Goal: Task Accomplishment & Management: Complete application form

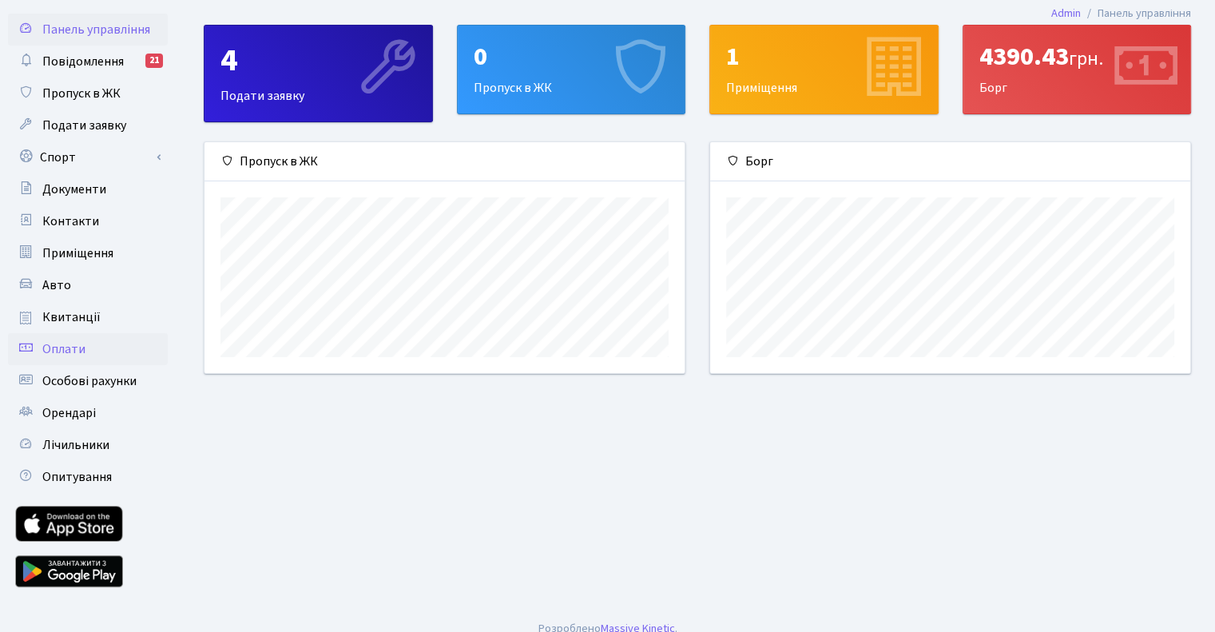
scroll to position [55, 0]
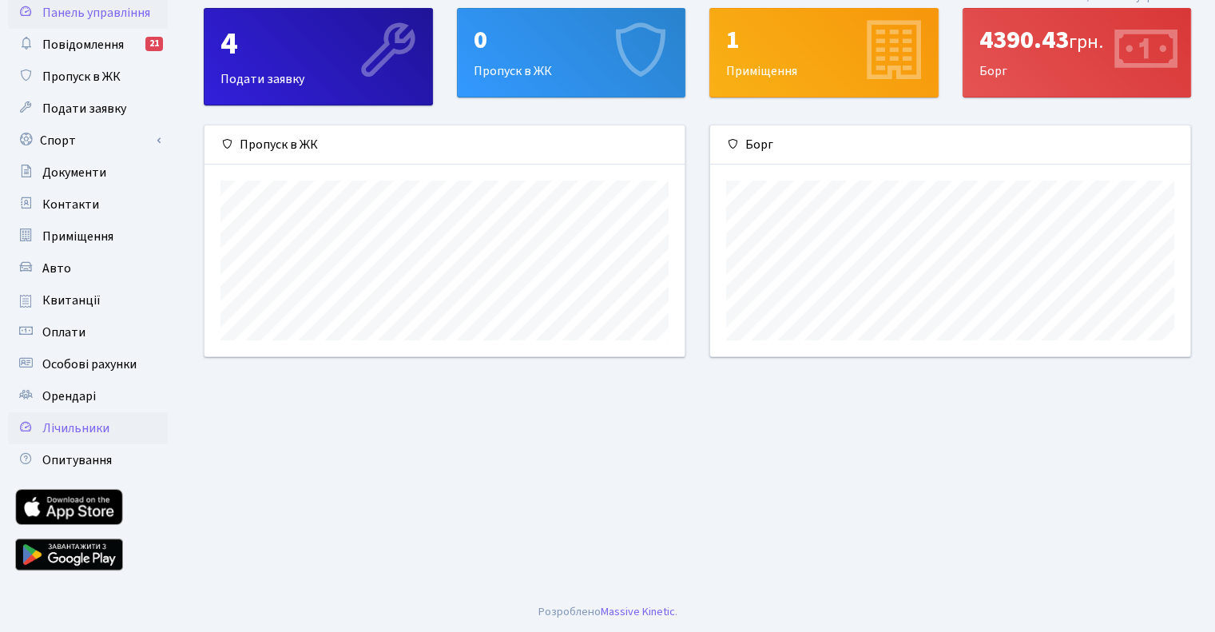
click at [90, 431] on span "Лічильники" at bounding box center [75, 428] width 67 height 18
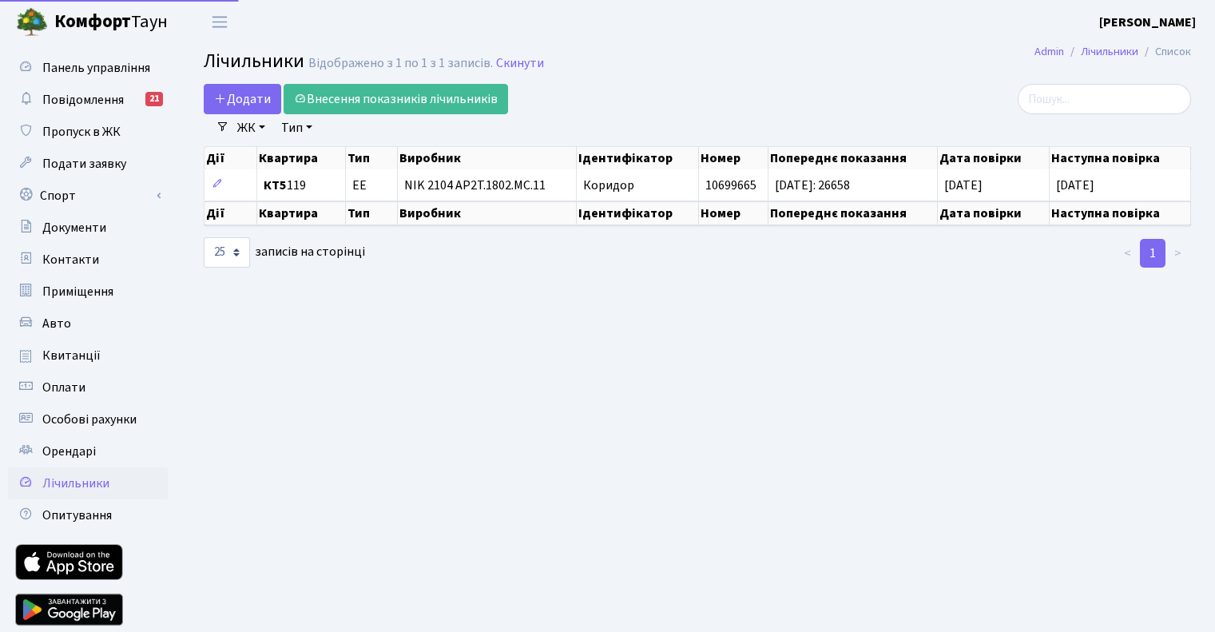
select select "25"
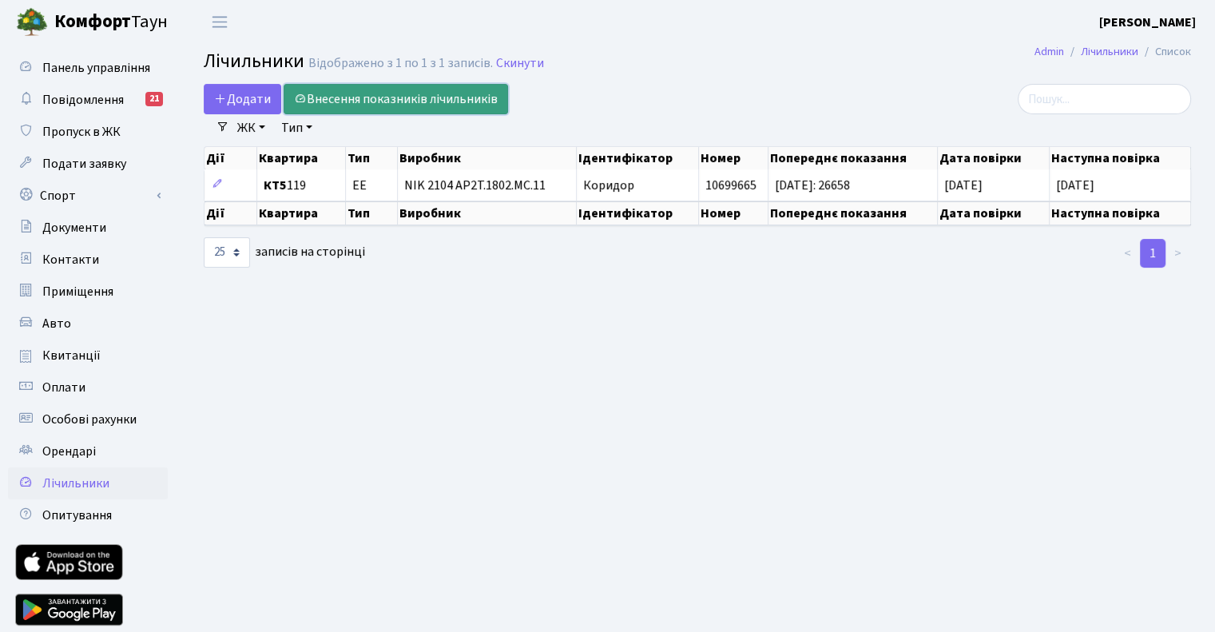
click at [419, 98] on link "Внесення показників лічильників" at bounding box center [396, 99] width 225 height 30
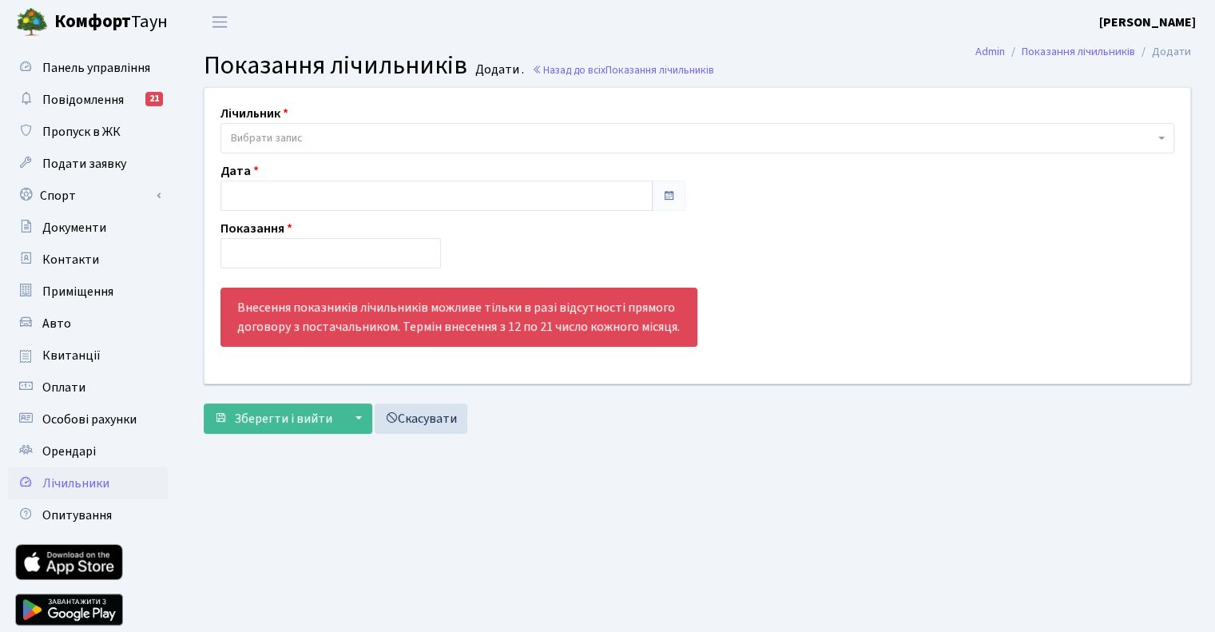
click at [318, 131] on span "Вибрати запис" at bounding box center [693, 138] width 924 height 16
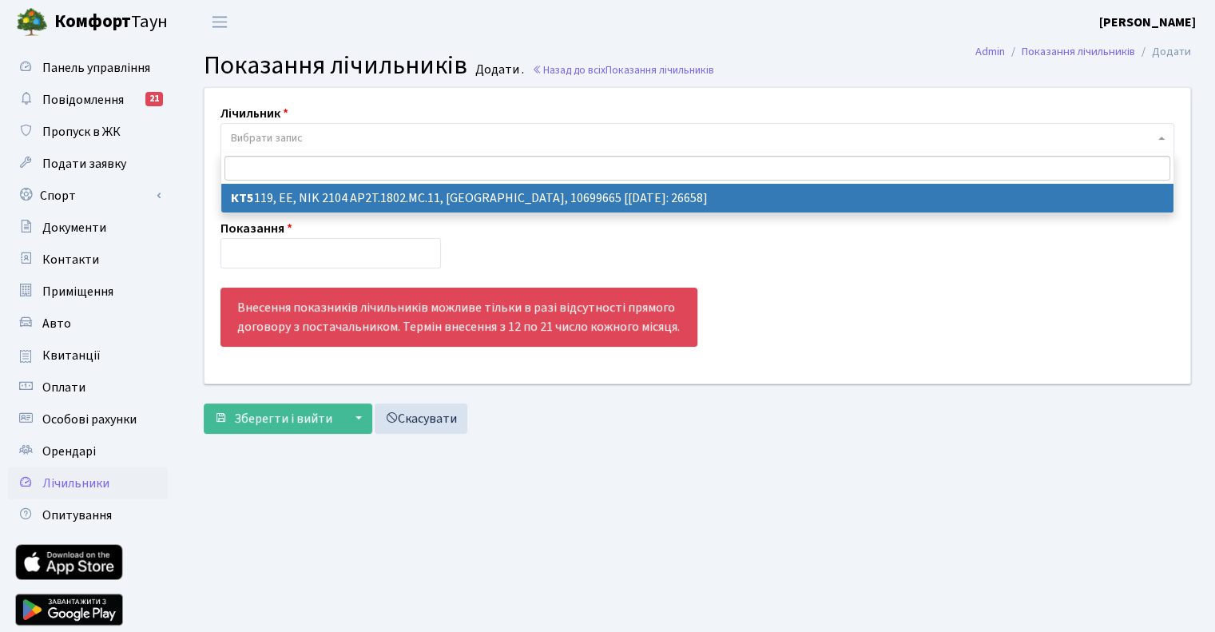
select select "18631"
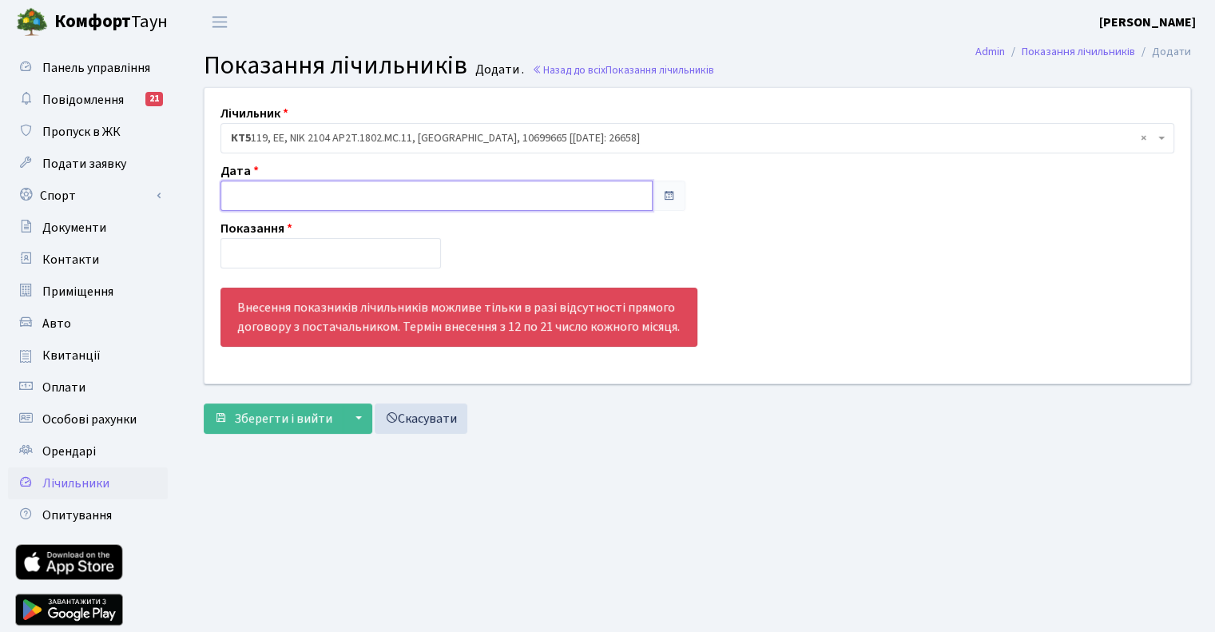
click at [301, 197] on input "text" at bounding box center [437, 196] width 432 height 30
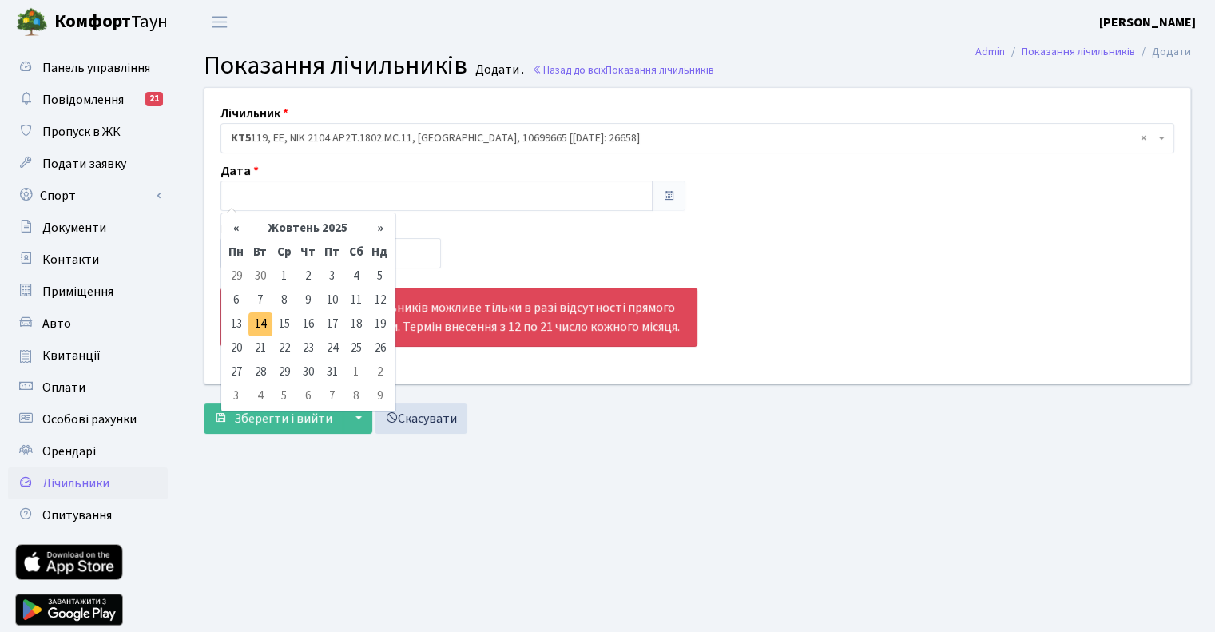
click at [266, 322] on td "14" at bounding box center [260, 324] width 24 height 24
type input "14.10.2025"
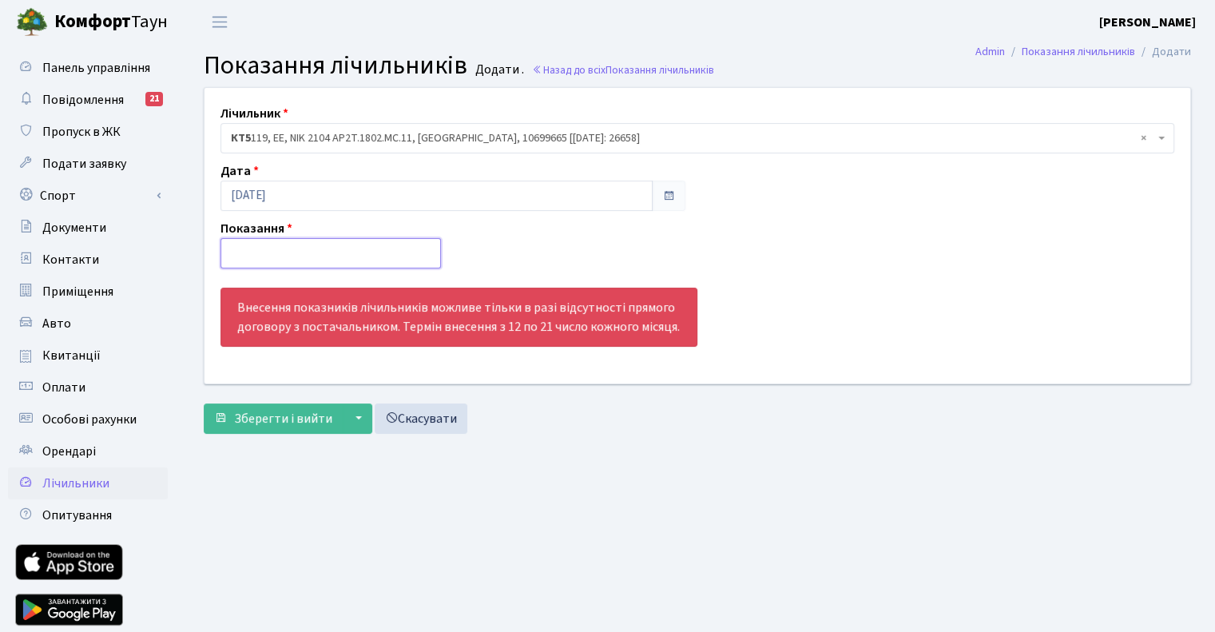
click at [280, 263] on input "number" at bounding box center [331, 253] width 221 height 30
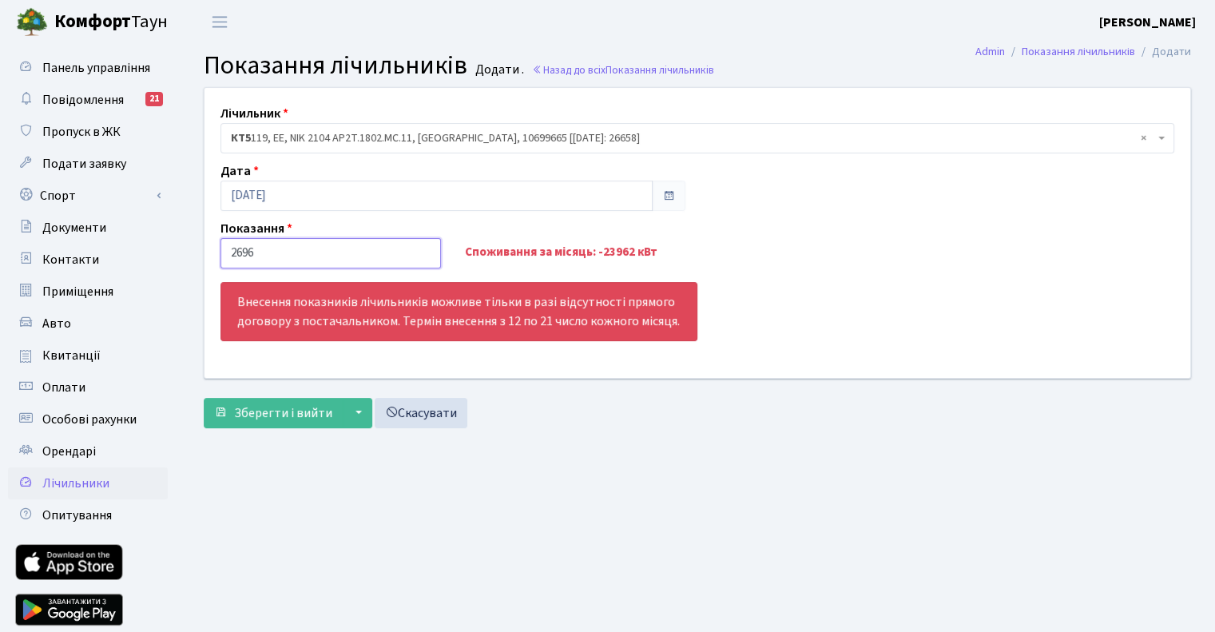
type input "26969"
type input "26969.3"
click at [310, 414] on span "Зберегти і вийти" at bounding box center [283, 413] width 98 height 18
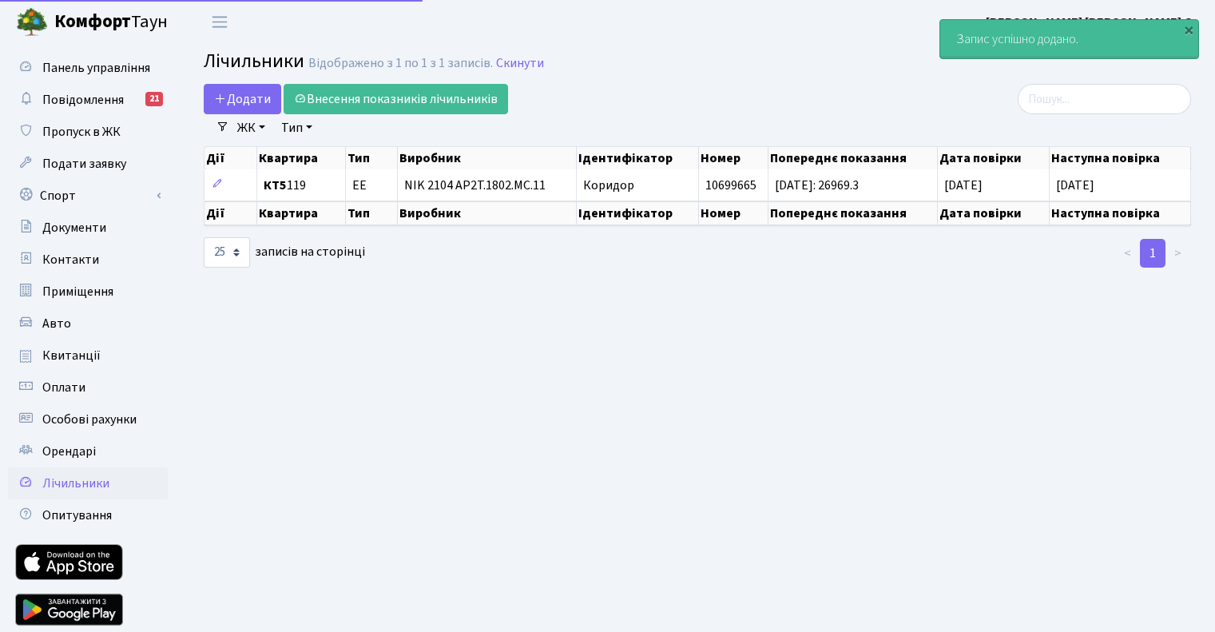
select select "25"
